Goal: Check status

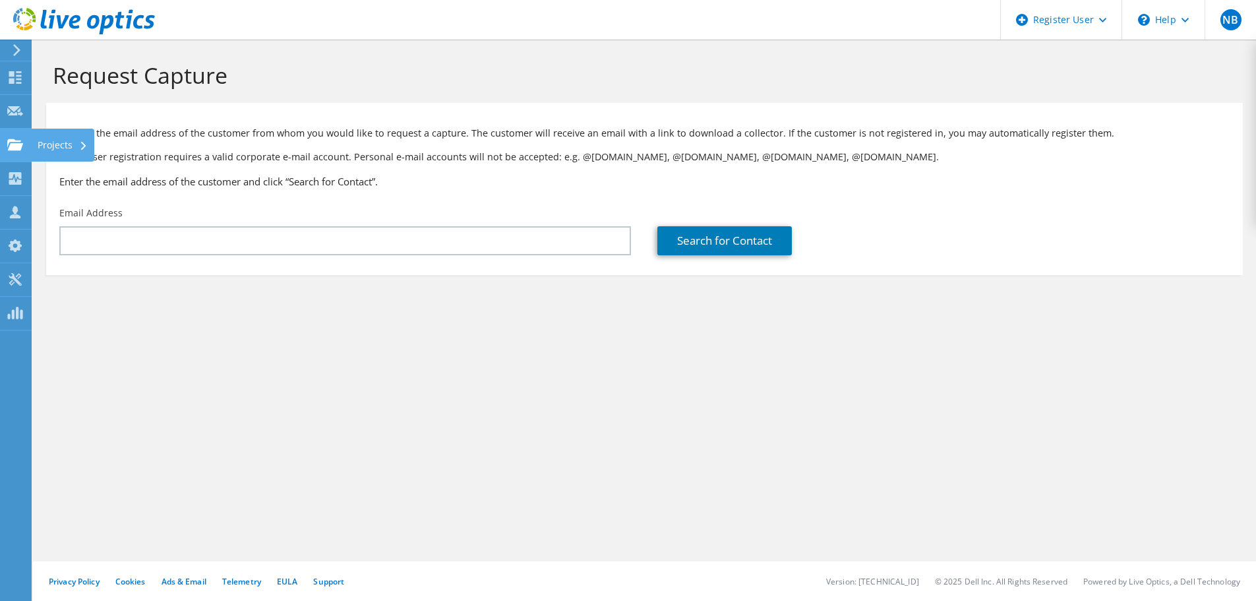
click at [15, 142] on icon at bounding box center [15, 145] width 16 height 13
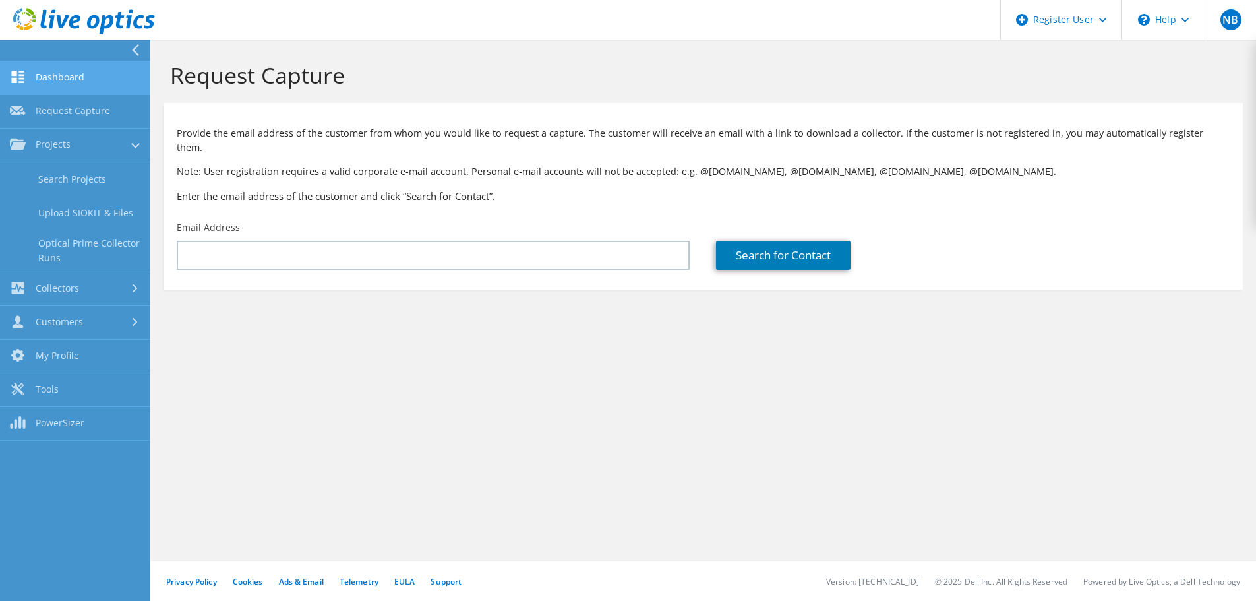
click at [27, 85] on link "Dashboard" at bounding box center [75, 78] width 150 height 34
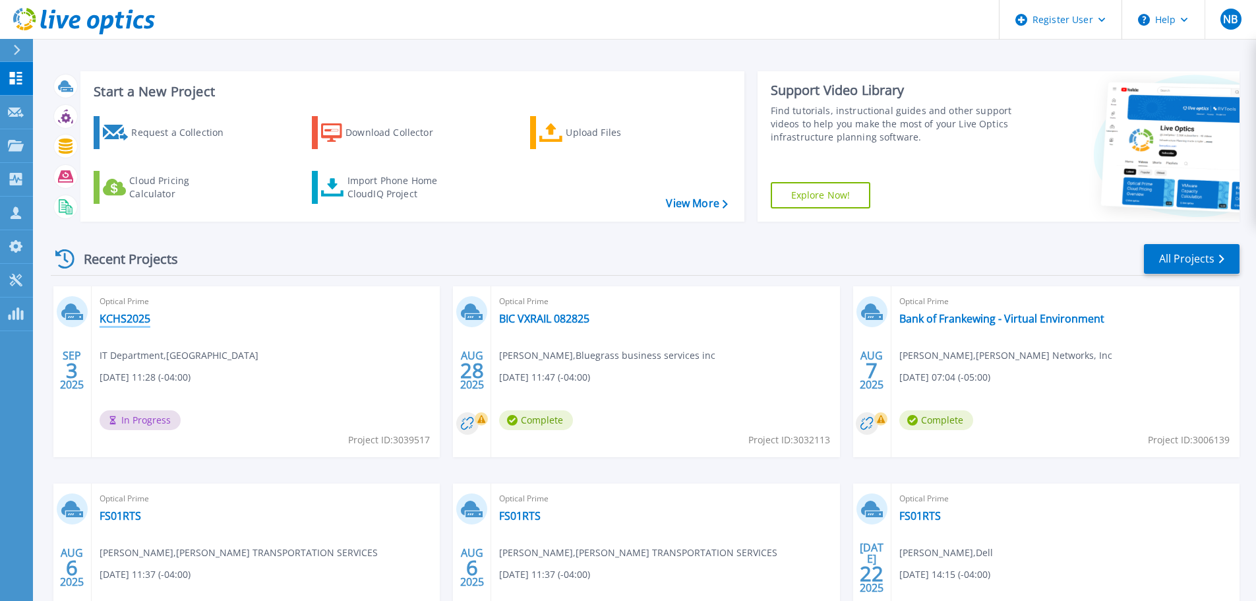
click at [129, 323] on link "KCHS2025" at bounding box center [125, 318] width 51 height 13
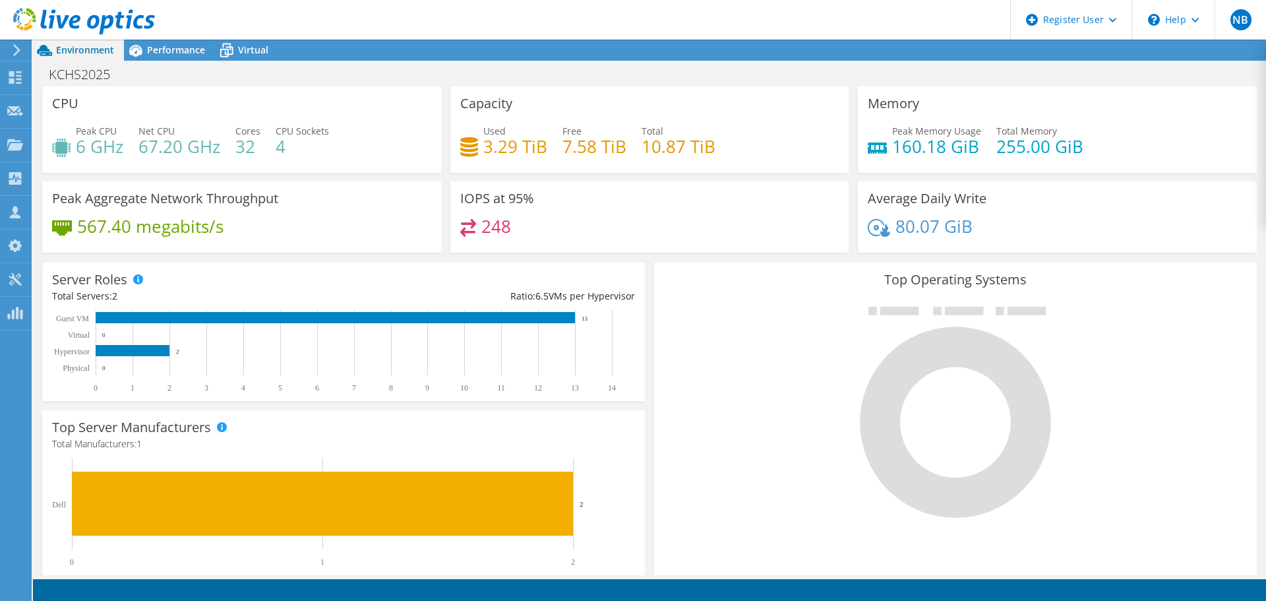
click at [329, 87] on div "CPU Peak CPU 6 GHz Net CPU 67.20 GHz Cores 32 CPU Sockets 4" at bounding box center [241, 129] width 399 height 86
